Goal: Find specific page/section: Find specific page/section

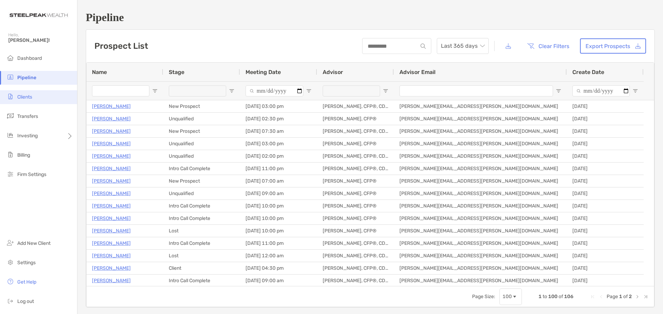
click at [28, 96] on span "Clients" at bounding box center [24, 97] width 15 height 6
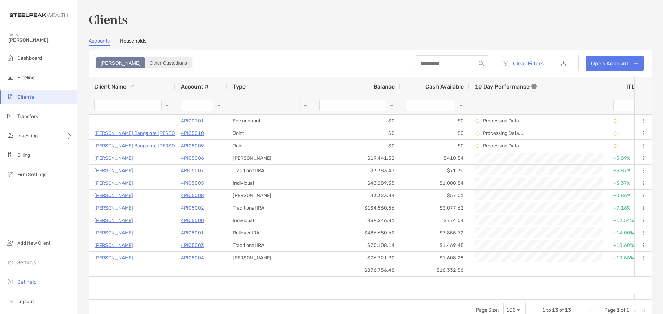
click at [146, 61] on div "Other Custodians" at bounding box center [168, 63] width 45 height 10
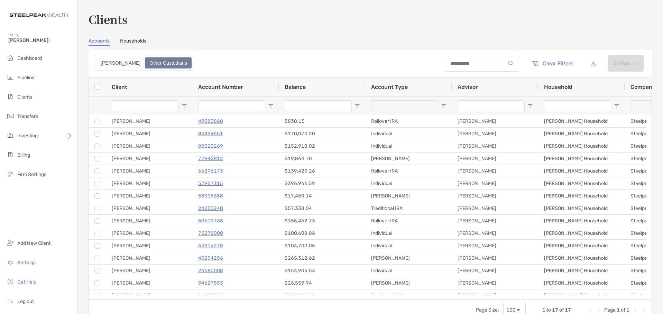
drag, startPoint x: 184, startPoint y: 33, endPoint x: 180, endPoint y: 34, distance: 4.6
click at [184, 33] on div "Clients Accounts Households Zoe Other Custodians Clear Filters Action 1 to 17 o…" at bounding box center [370, 165] width 563 height 309
click at [141, 37] on div "Clients Accounts Households Zoe Other Custodians Clear Filters Action 1 to 17 o…" at bounding box center [370, 165] width 563 height 309
click at [138, 39] on link "Households" at bounding box center [133, 42] width 26 height 8
